Goal: Navigation & Orientation: Find specific page/section

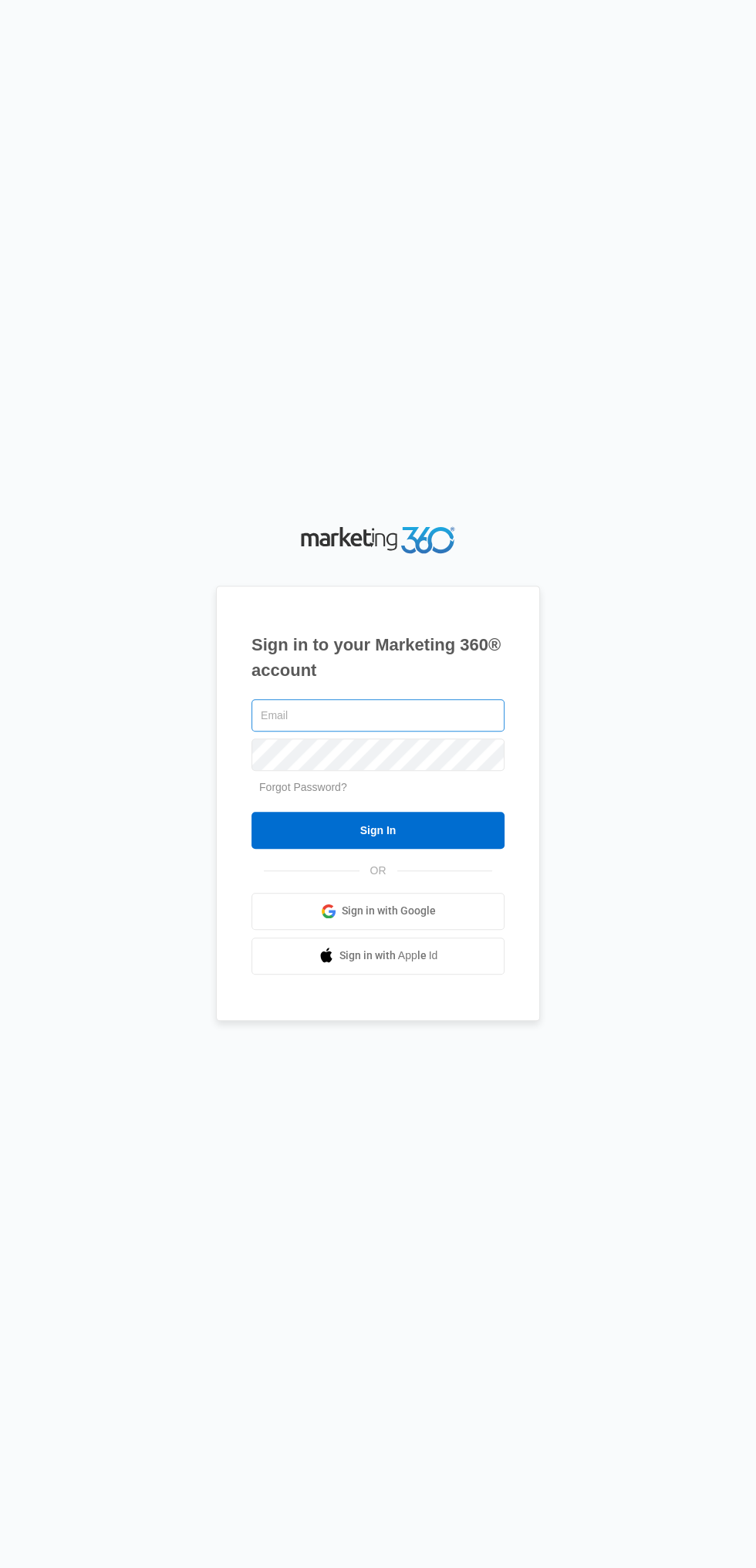
click at [440, 732] on input "text" at bounding box center [378, 716] width 253 height 33
type input "[EMAIL_ADDRESS][DOMAIN_NAME]"
click at [251, 812] on input "Sign In" at bounding box center [378, 830] width 253 height 37
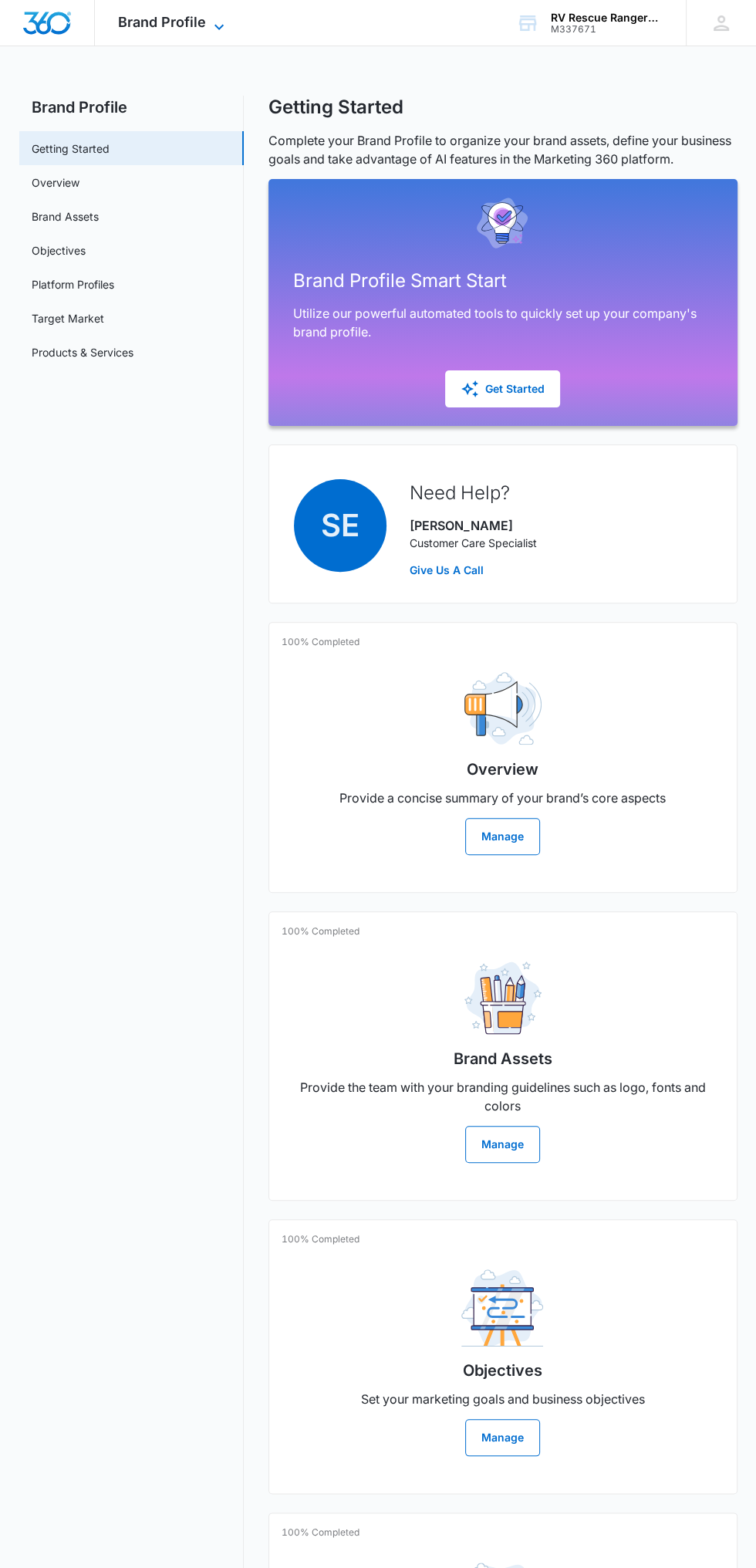
click at [189, 23] on span "Brand Profile" at bounding box center [161, 22] width 88 height 16
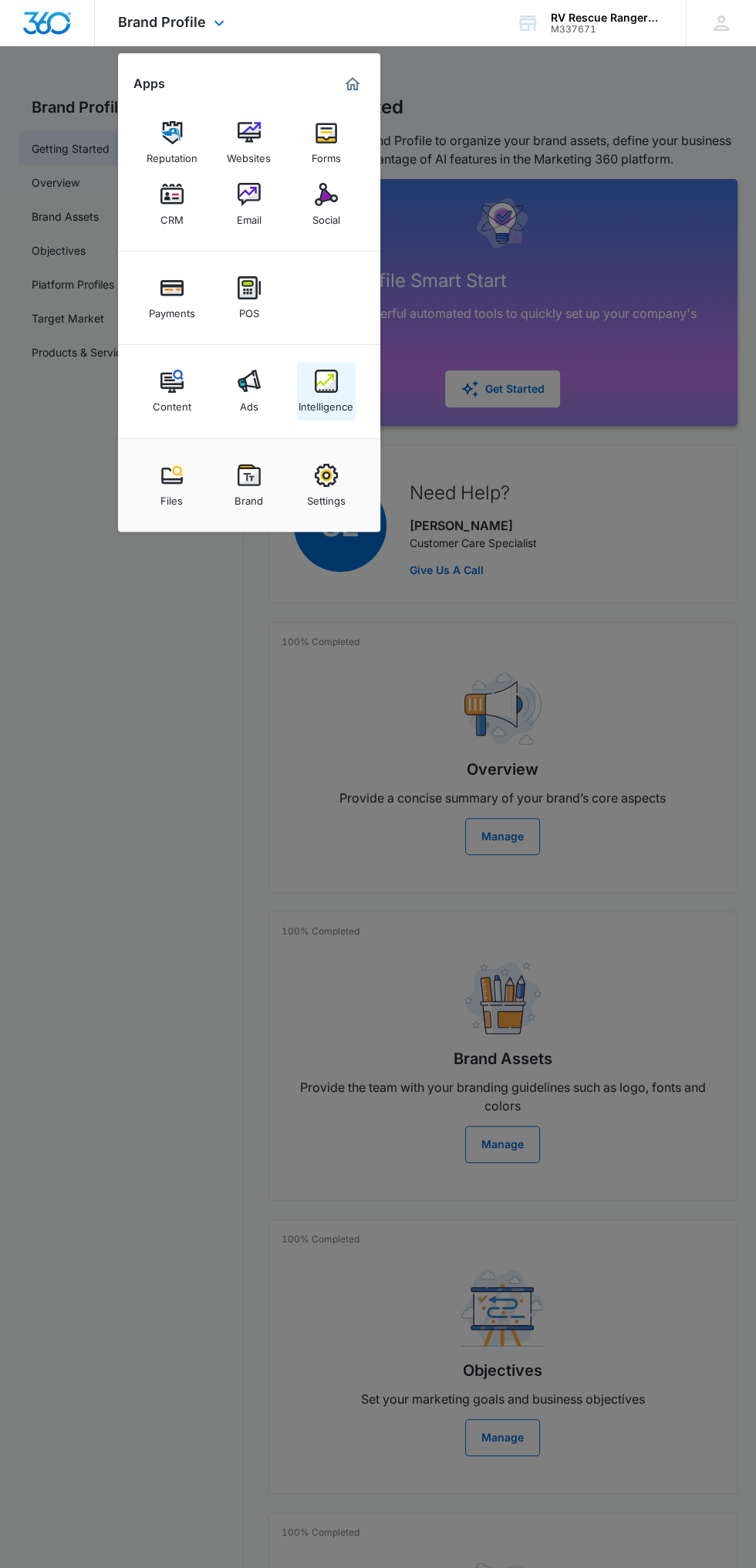
click at [349, 375] on link "Intelligence" at bounding box center [326, 391] width 59 height 59
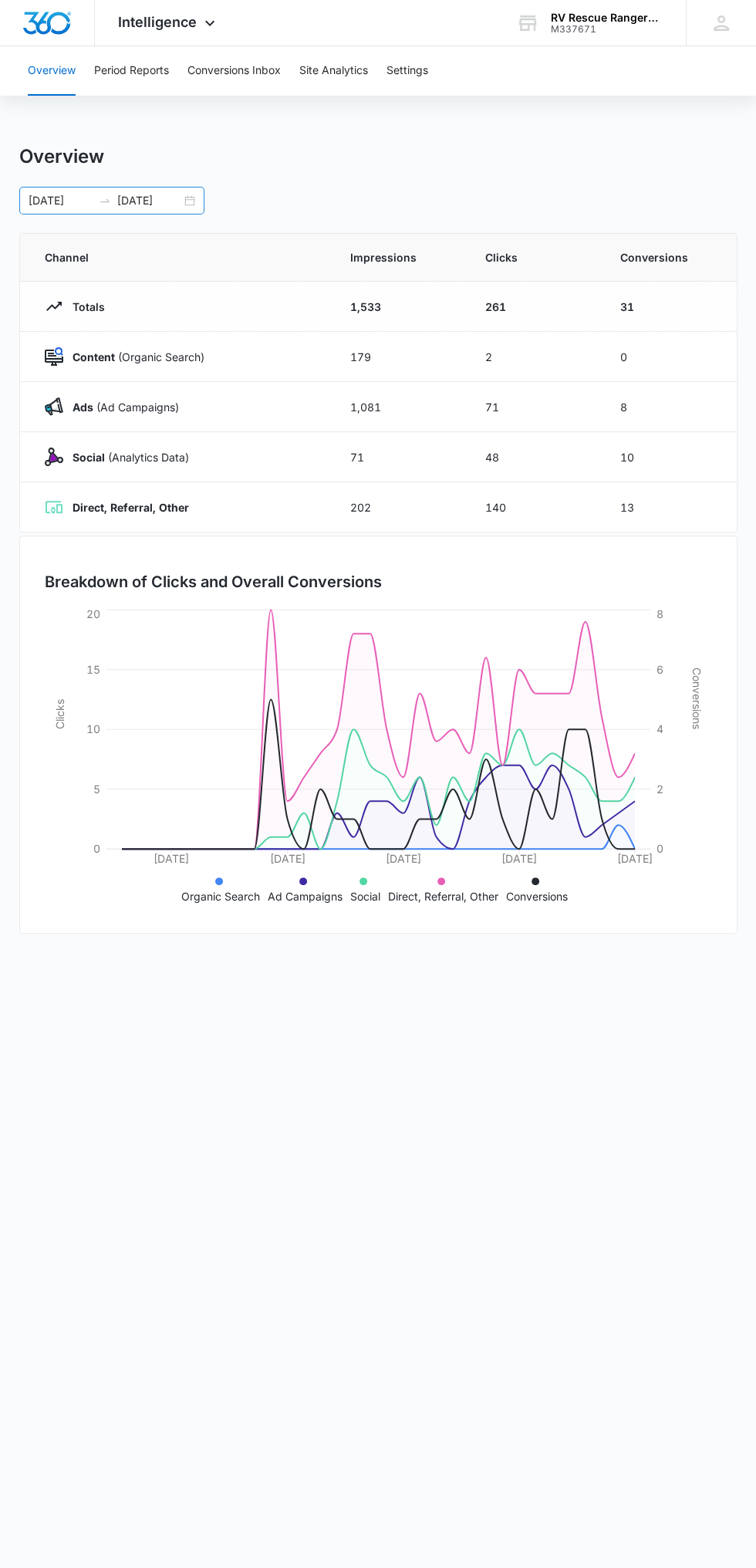
click at [175, 200] on input "[DATE]" at bounding box center [149, 200] width 64 height 17
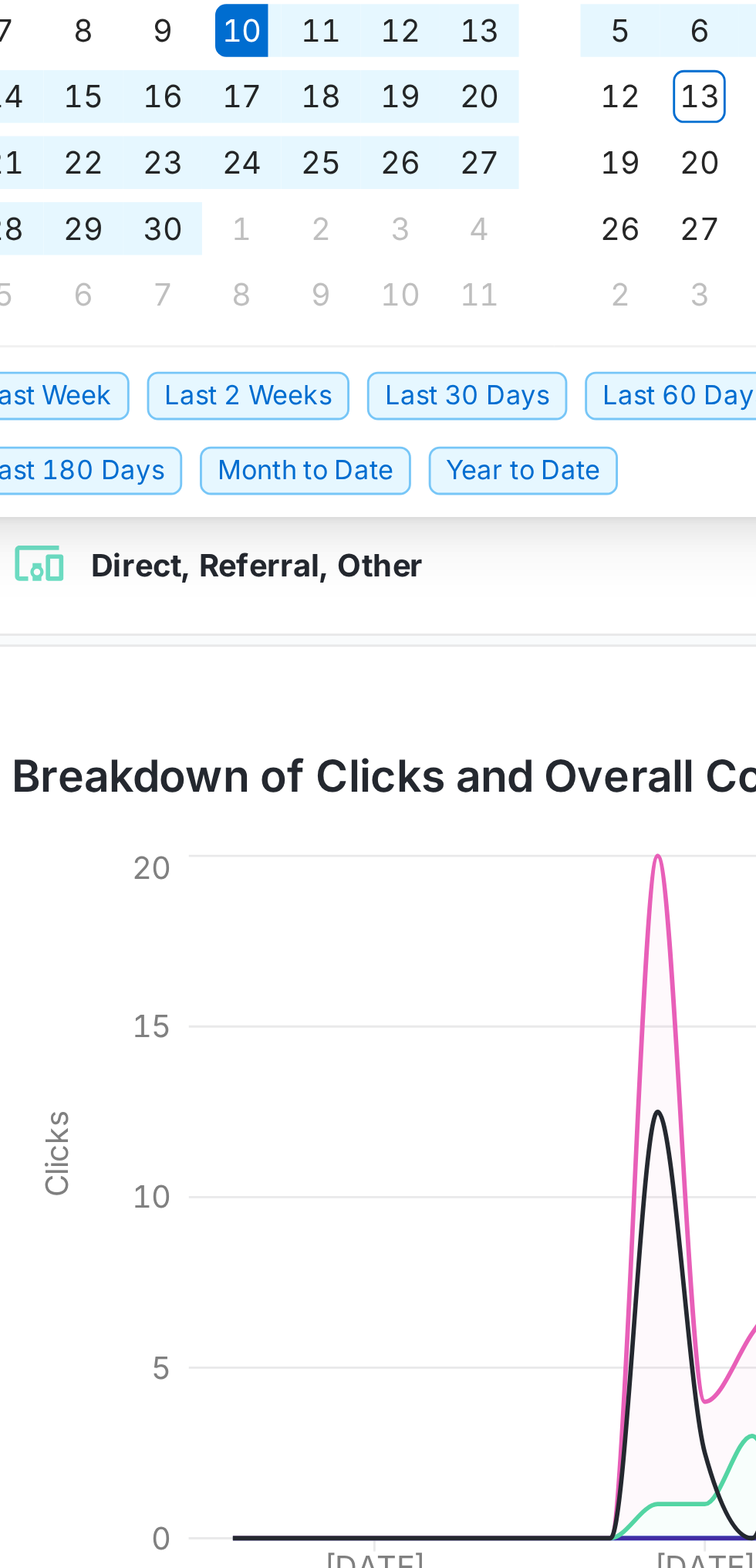
click at [209, 445] on span "Last 30 Days" at bounding box center [204, 448] width 71 height 17
type input "[DATE]"
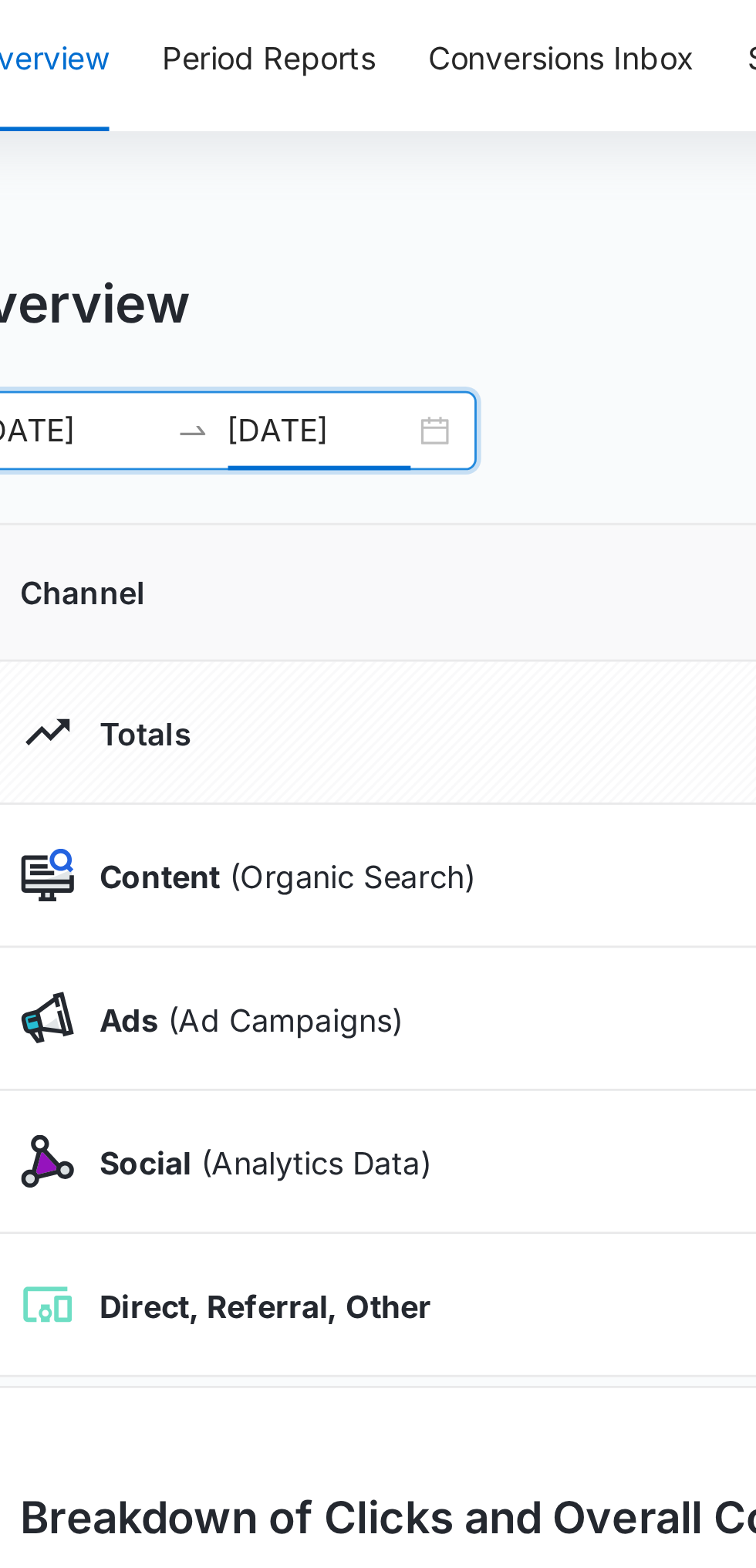
click at [239, 159] on div "Overview" at bounding box center [378, 157] width 718 height 24
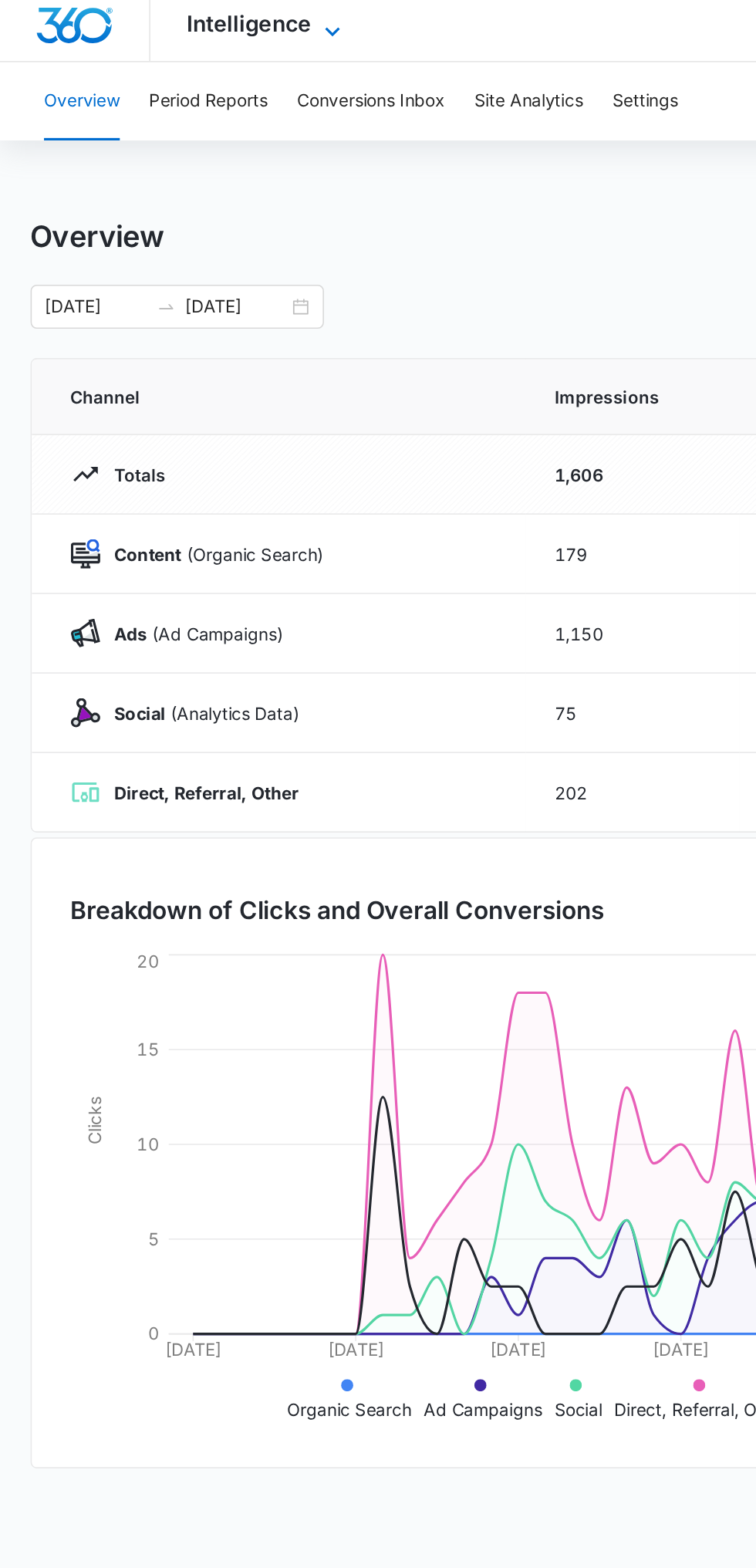
click at [186, 24] on span "Intelligence" at bounding box center [156, 22] width 79 height 16
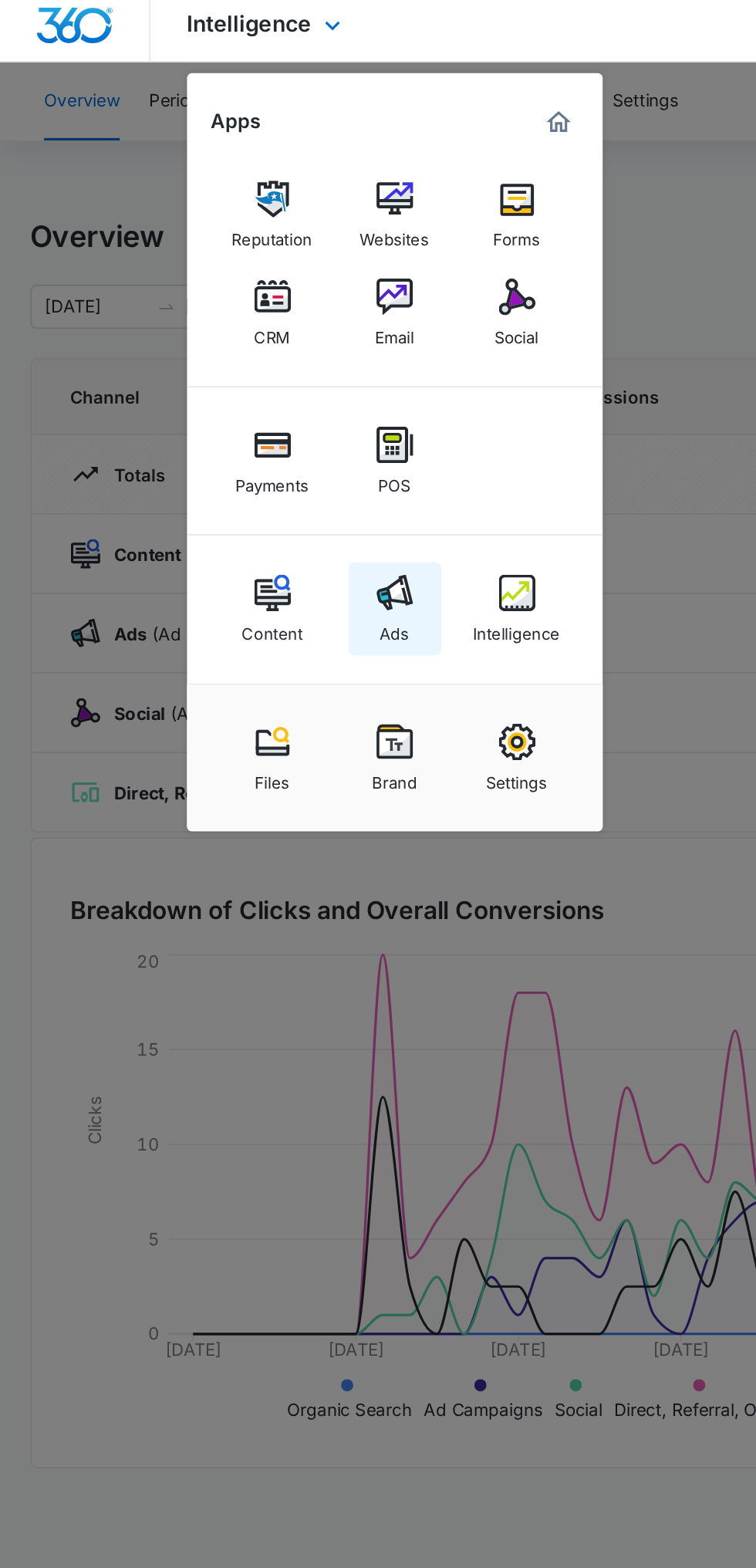
click at [260, 384] on img at bounding box center [250, 382] width 24 height 24
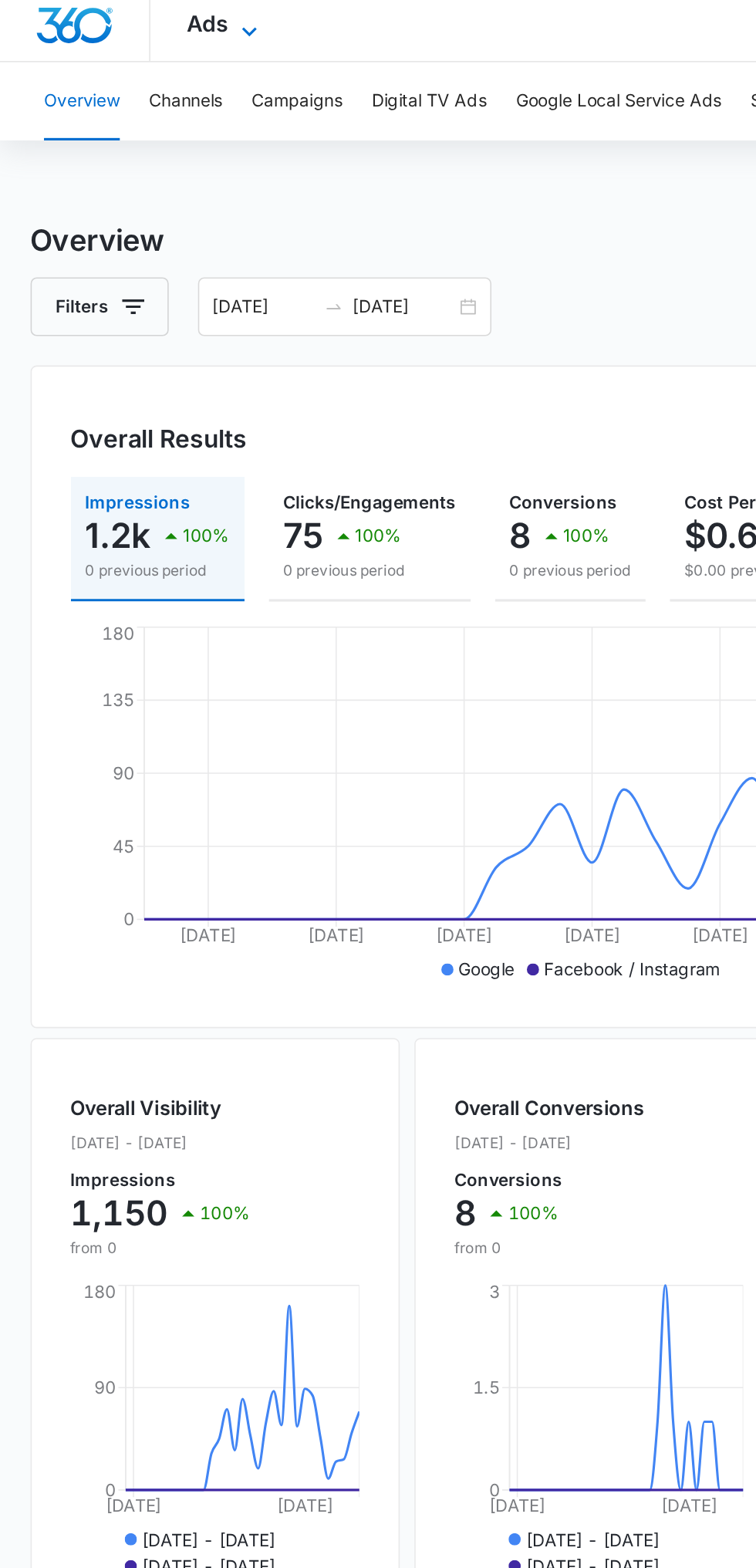
click at [156, 23] on icon at bounding box center [157, 27] width 18 height 18
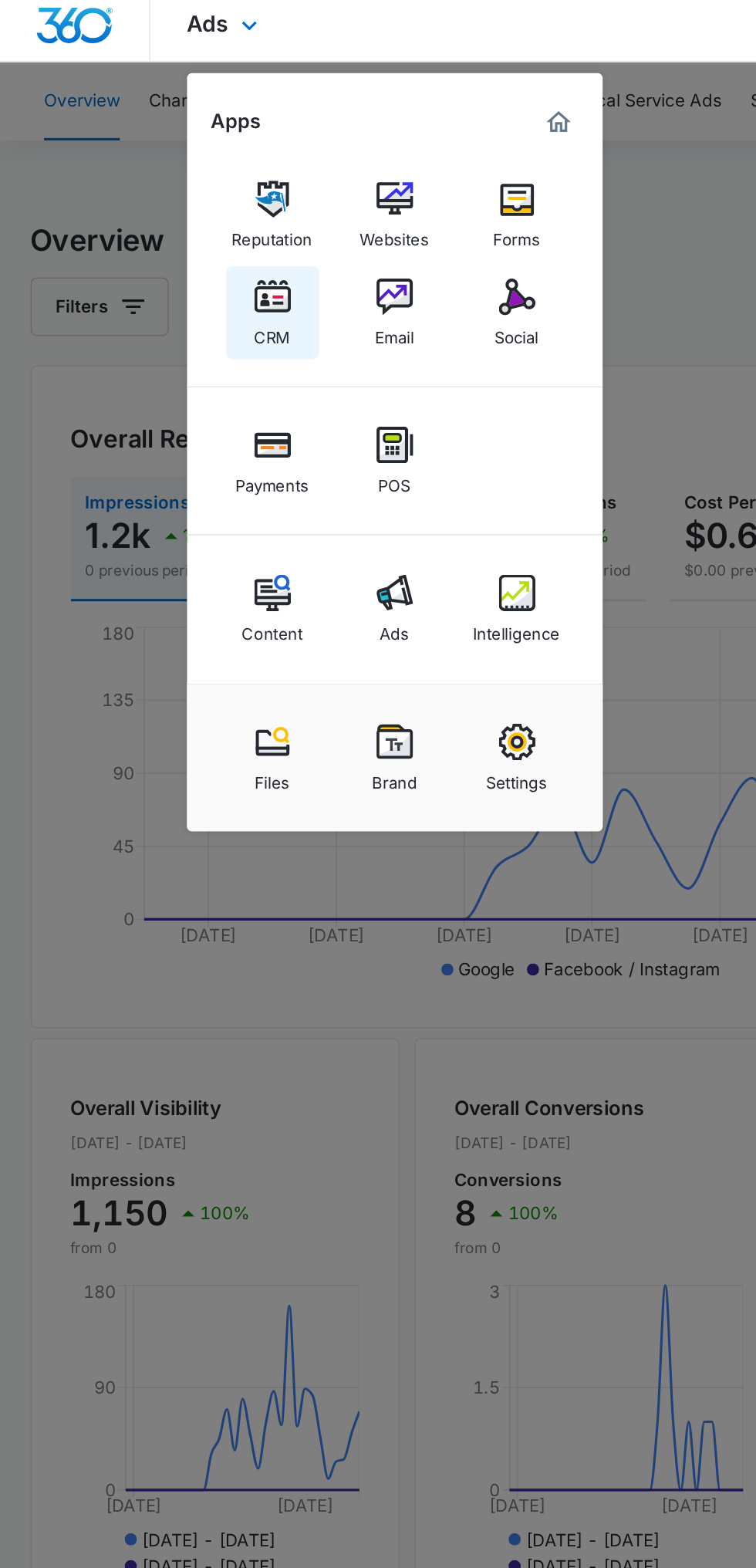
click at [179, 198] on img at bounding box center [172, 195] width 24 height 24
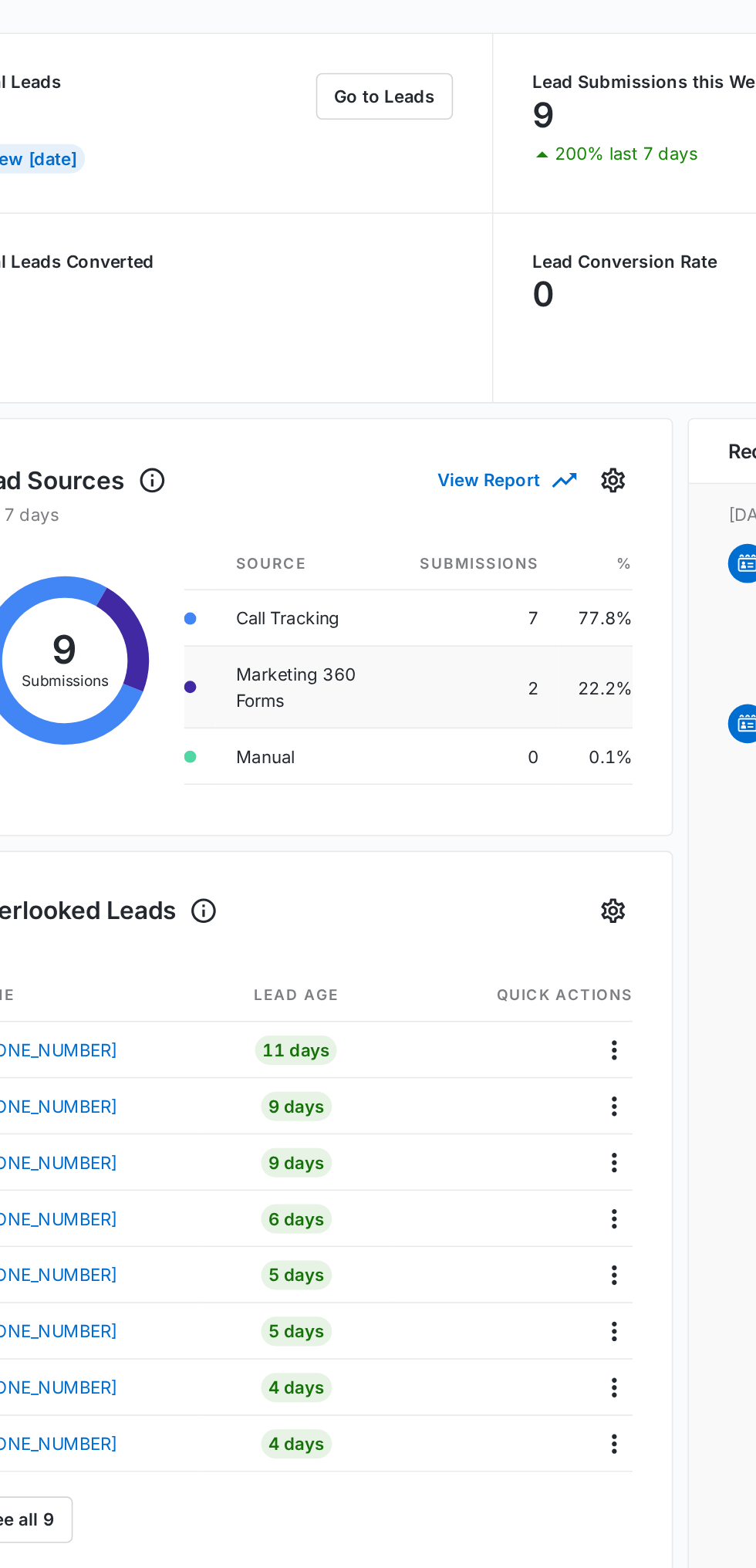
click at [248, 590] on td "Marketing 360 Forms" at bounding box center [260, 600] width 116 height 52
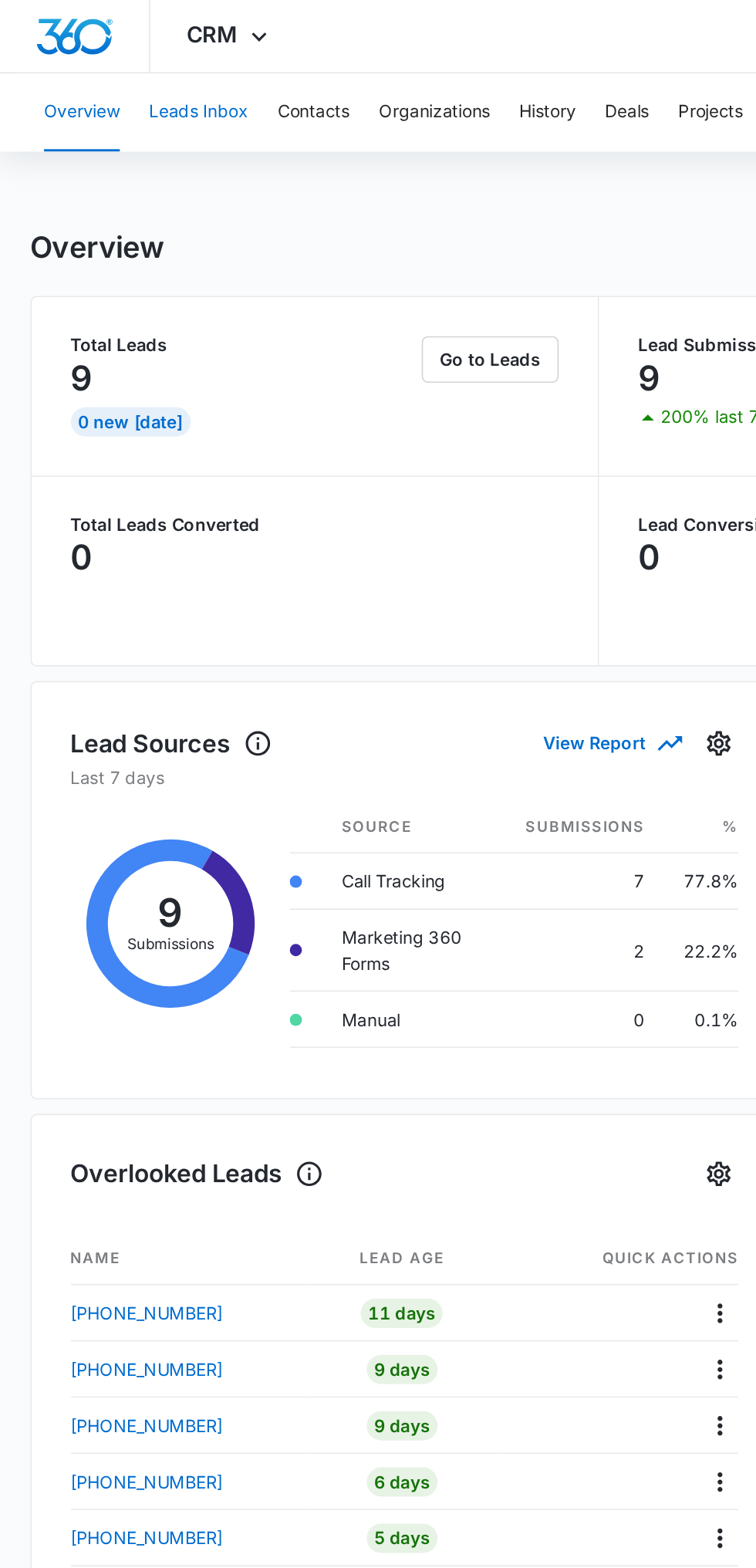
click at [143, 76] on button "Leads Inbox" at bounding box center [125, 71] width 62 height 50
